Goal: Task Accomplishment & Management: Manage account settings

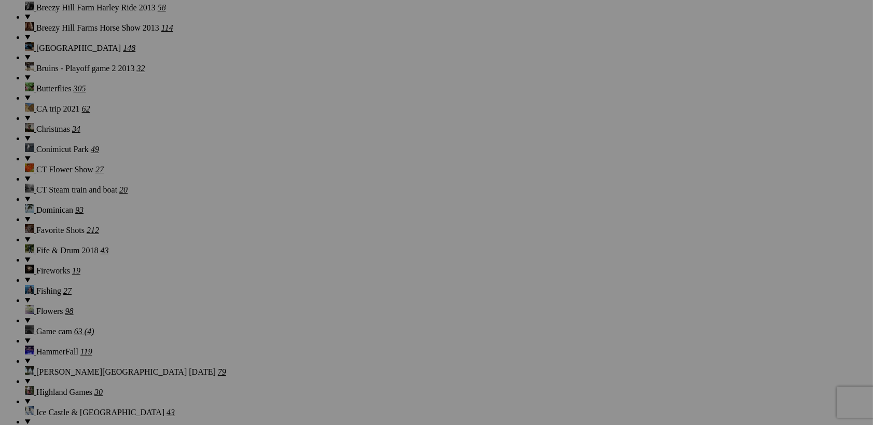
scroll to position [1006, 0]
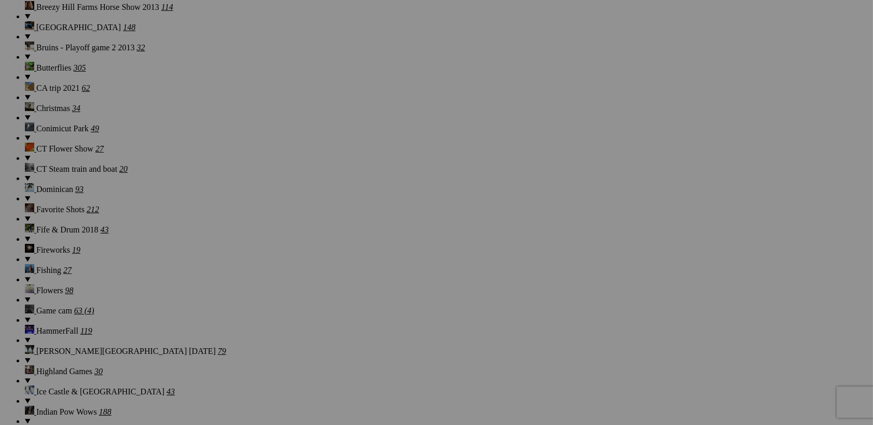
drag, startPoint x: 875, startPoint y: 57, endPoint x: 875, endPoint y: 296, distance: 239.5
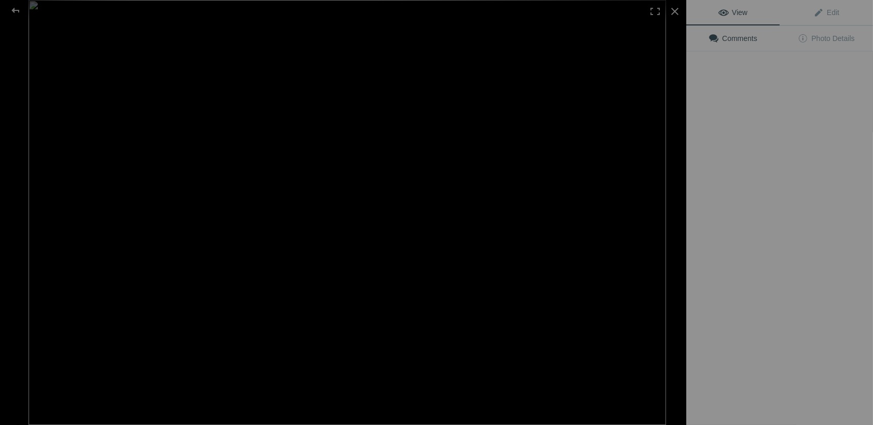
scroll to position [918, 0]
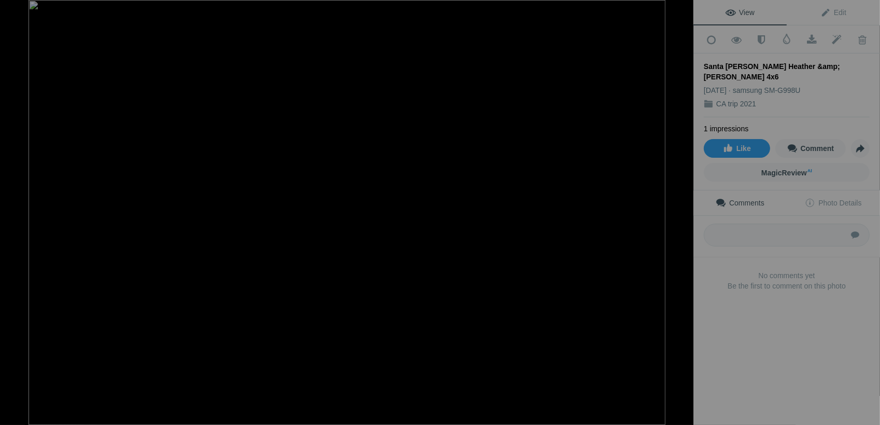
click at [682, 10] on div at bounding box center [682, 11] width 23 height 23
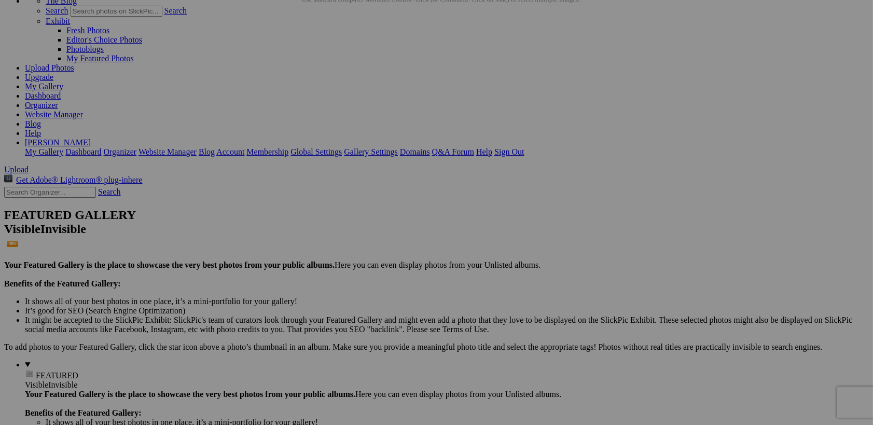
scroll to position [0, 0]
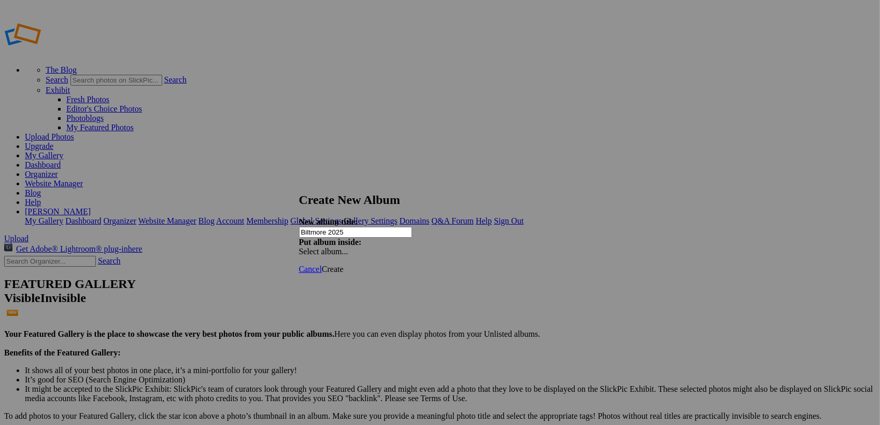
type input "Biltmore 2025"
click at [344, 264] on span "Create" at bounding box center [333, 268] width 22 height 9
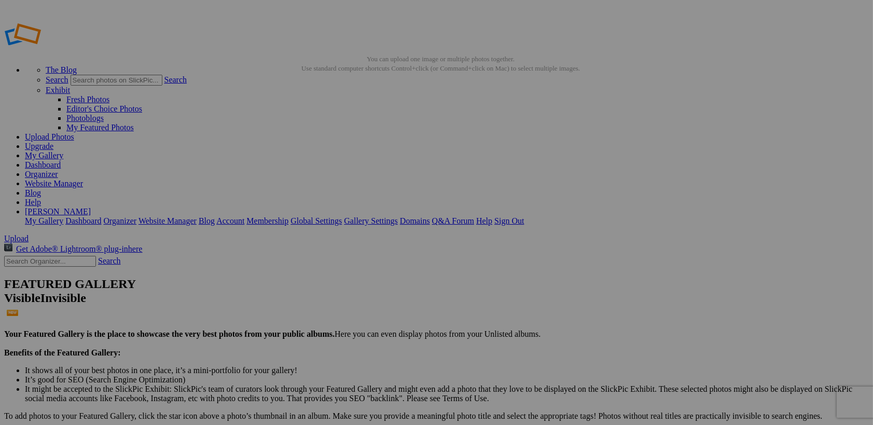
type input "Biltmore 2025"
